Goal: Task Accomplishment & Management: Manage account settings

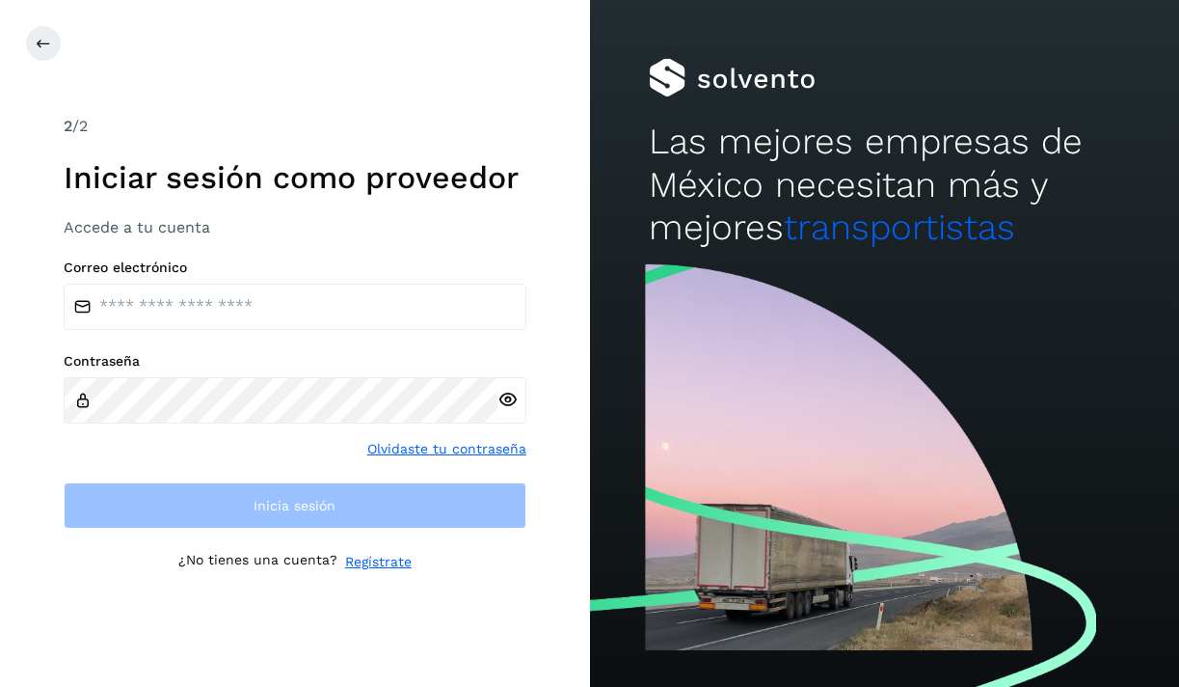
click at [555, 288] on div "2 /2 Iniciar sesión como proveedor Accede a tu cuenta Correo electrónico Contra…" at bounding box center [295, 343] width 590 height 687
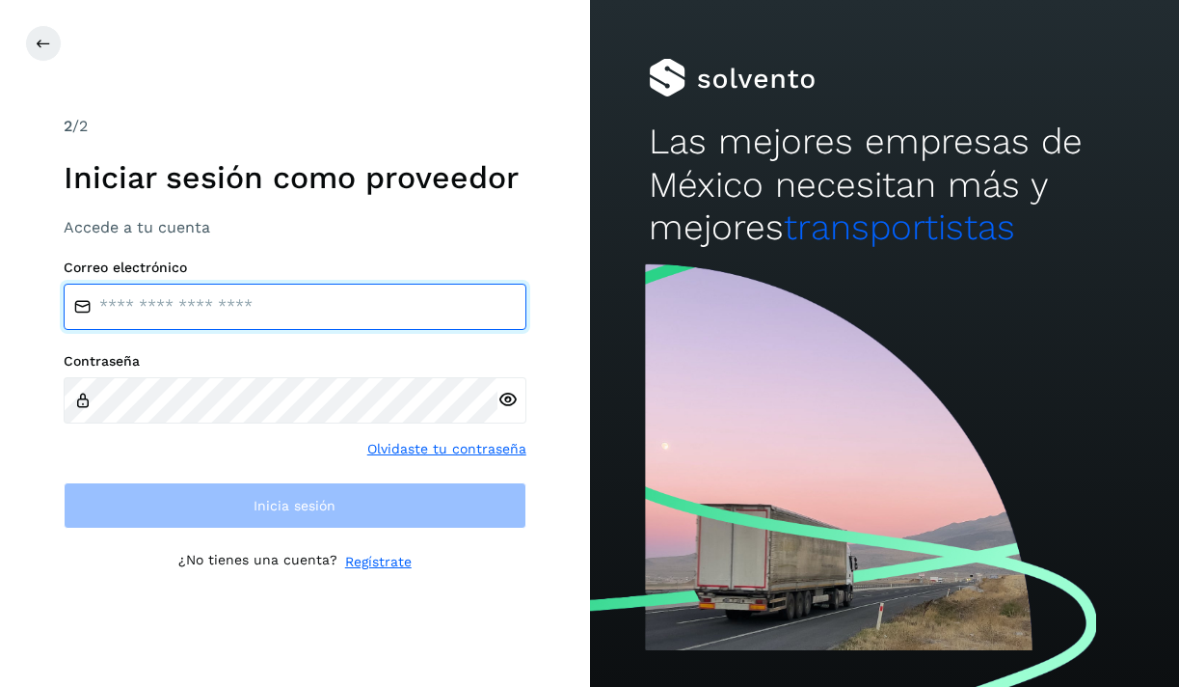
click at [255, 294] on input "email" at bounding box center [295, 307] width 463 height 46
type input "**********"
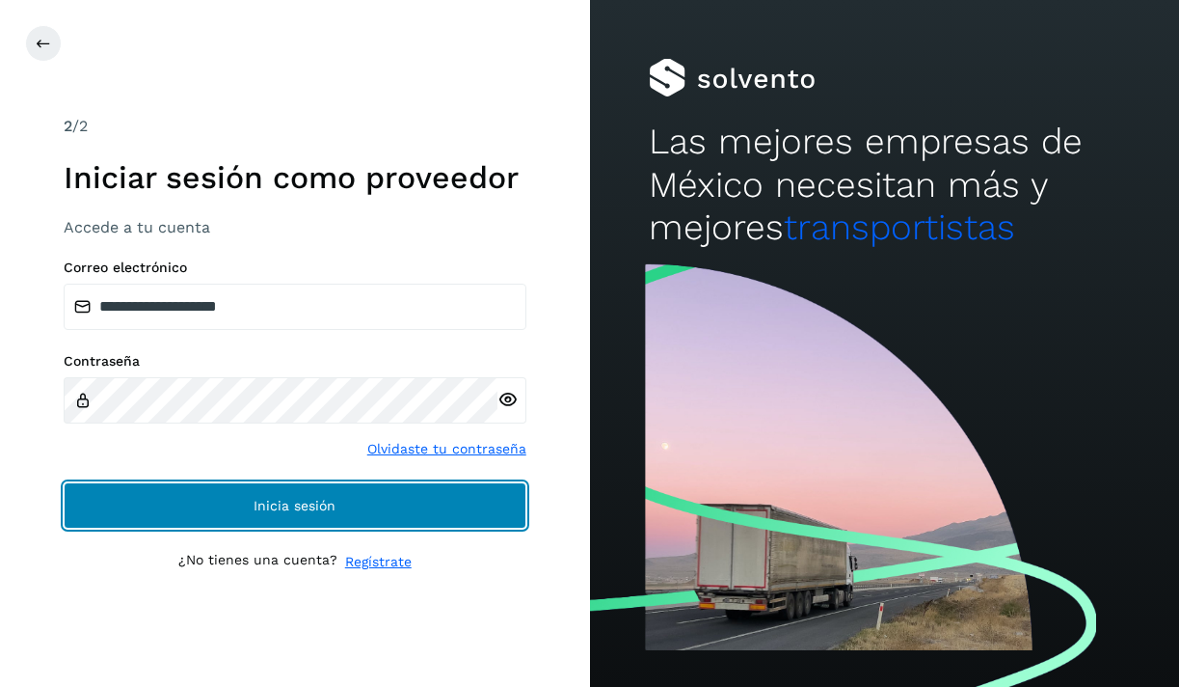
click at [267, 482] on button "Inicia sesión" at bounding box center [295, 505] width 463 height 46
click at [268, 516] on button "Inicia sesión" at bounding box center [295, 505] width 463 height 46
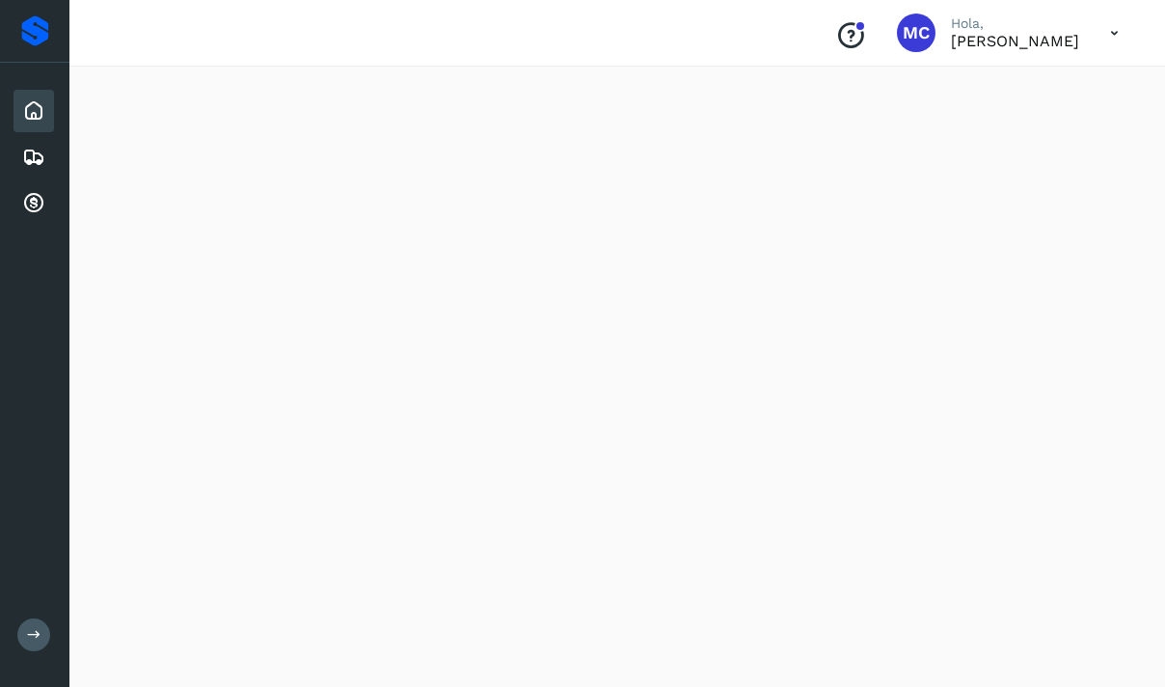
scroll to position [1769, 0]
click at [41, 196] on icon at bounding box center [33, 203] width 23 height 23
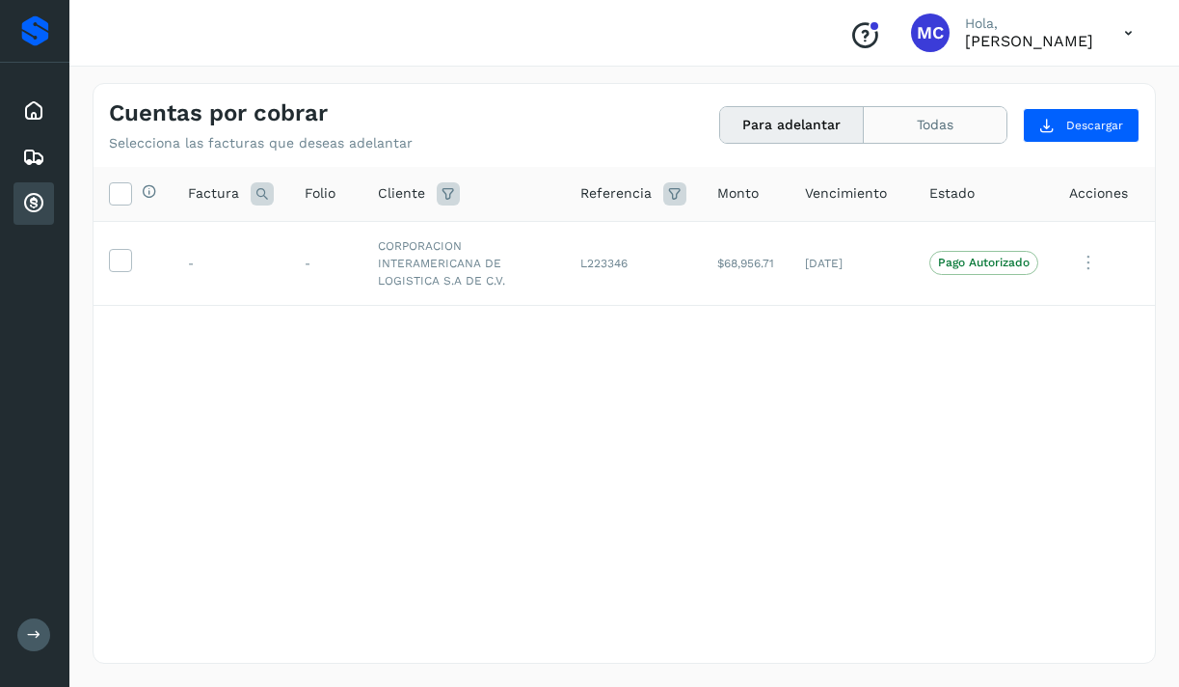
click at [953, 120] on button "Todas" at bounding box center [935, 125] width 143 height 36
